Goal: Find specific fact

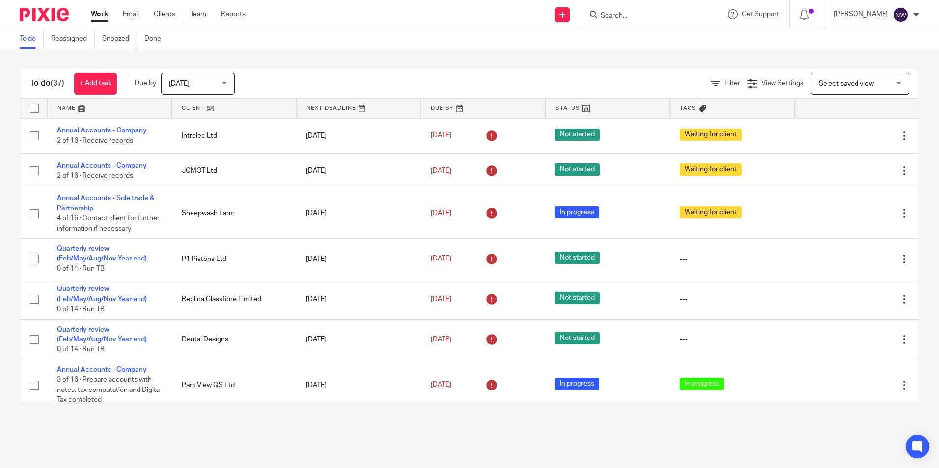
click at [642, 13] on input "Search" at bounding box center [643, 16] width 88 height 9
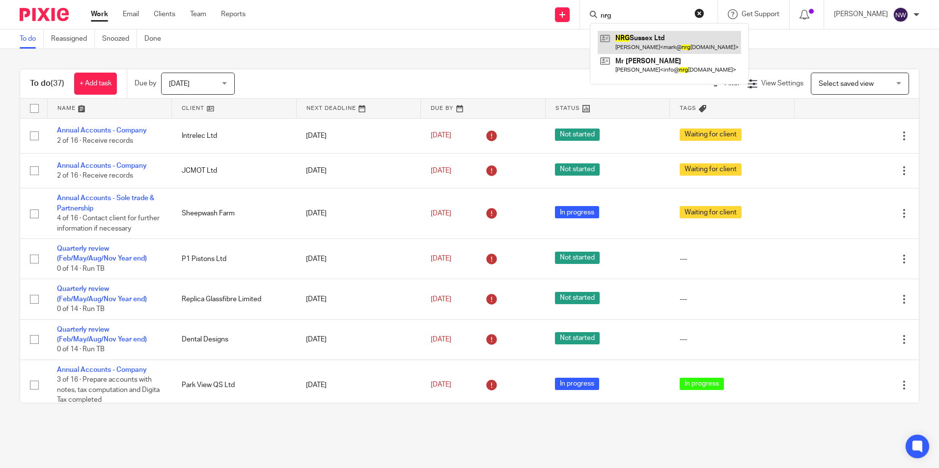
type input "nrg"
click at [671, 46] on link at bounding box center [668, 42] width 143 height 23
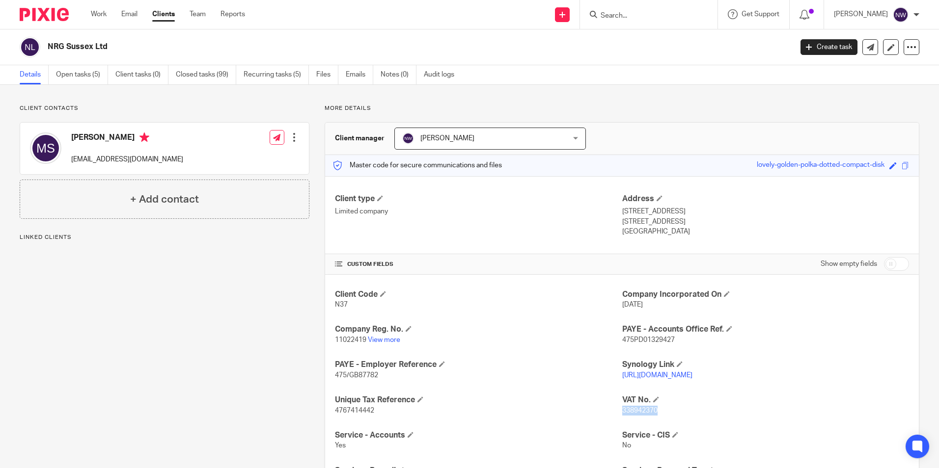
drag, startPoint x: 659, startPoint y: 413, endPoint x: 617, endPoint y: 412, distance: 42.2
click at [622, 412] on p "338942370" at bounding box center [765, 411] width 287 height 10
copy span "338942370"
